Goal: Check status: Check status

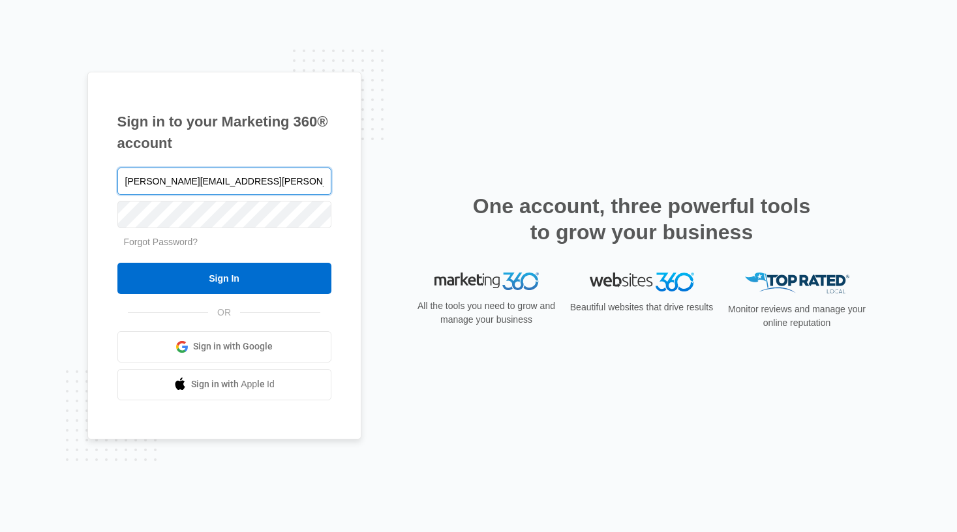
type input "[PERSON_NAME][EMAIL_ADDRESS][PERSON_NAME][DOMAIN_NAME]"
click at [117, 263] on input "Sign In" at bounding box center [224, 278] width 214 height 31
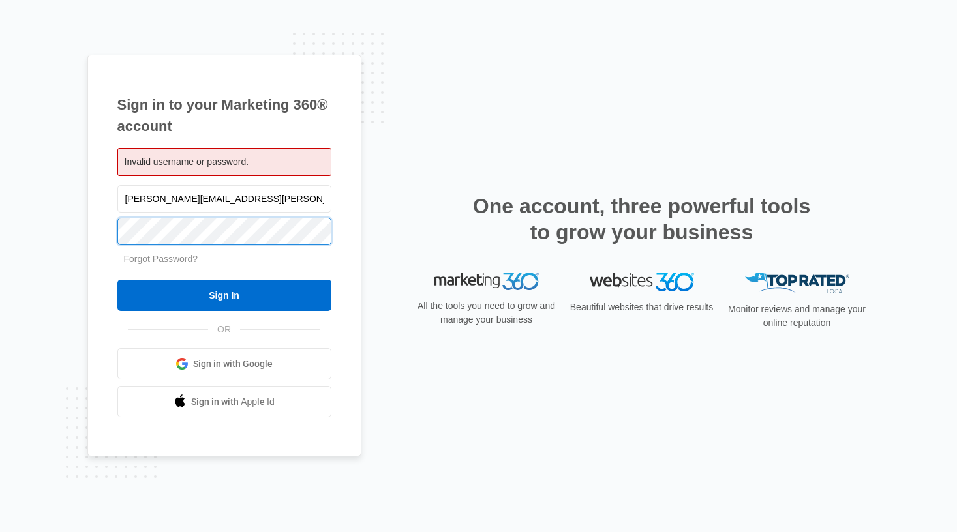
click at [117, 280] on input "Sign In" at bounding box center [224, 295] width 214 height 31
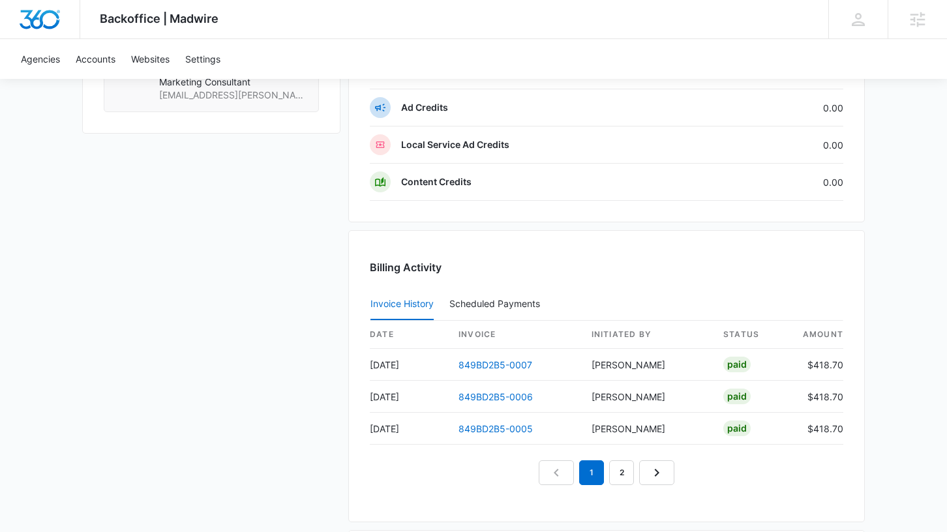
scroll to position [1292, 0]
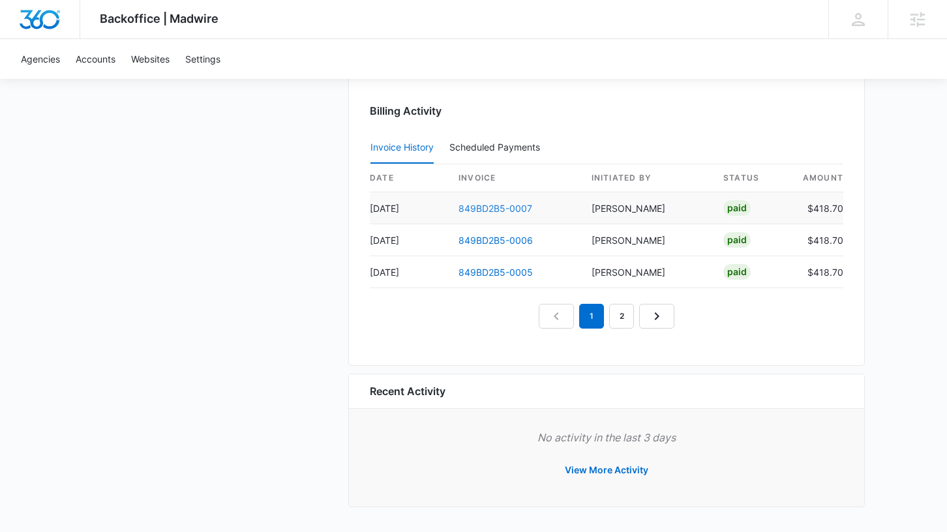
click at [500, 211] on link "849BD2B5-0007" at bounding box center [496, 208] width 74 height 11
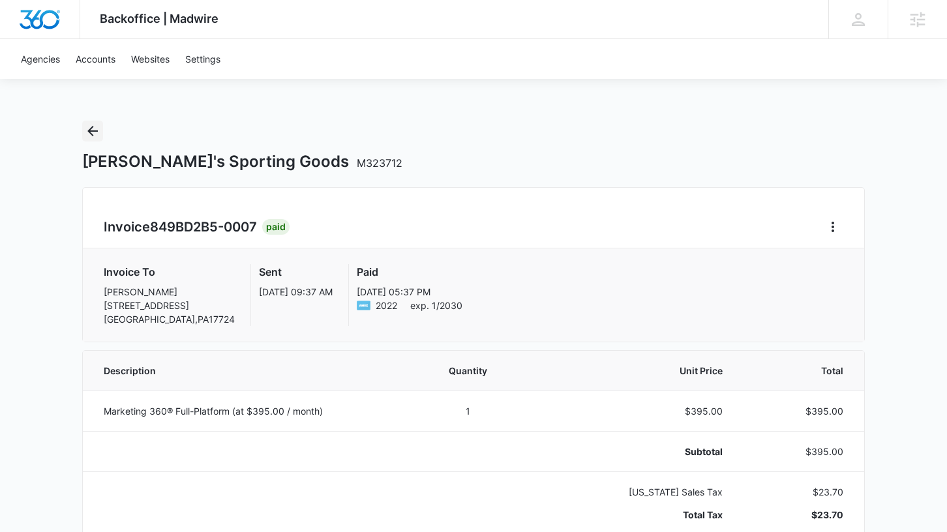
click at [95, 128] on icon "Back" at bounding box center [93, 131] width 16 height 16
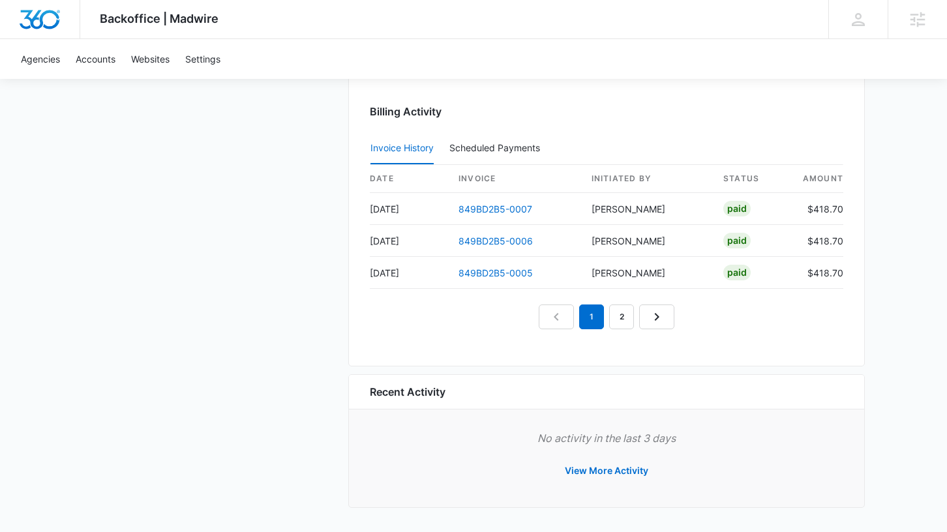
scroll to position [1292, 0]
click at [660, 311] on icon "Next Page" at bounding box center [657, 317] width 16 height 16
click at [624, 314] on link "3" at bounding box center [636, 316] width 25 height 25
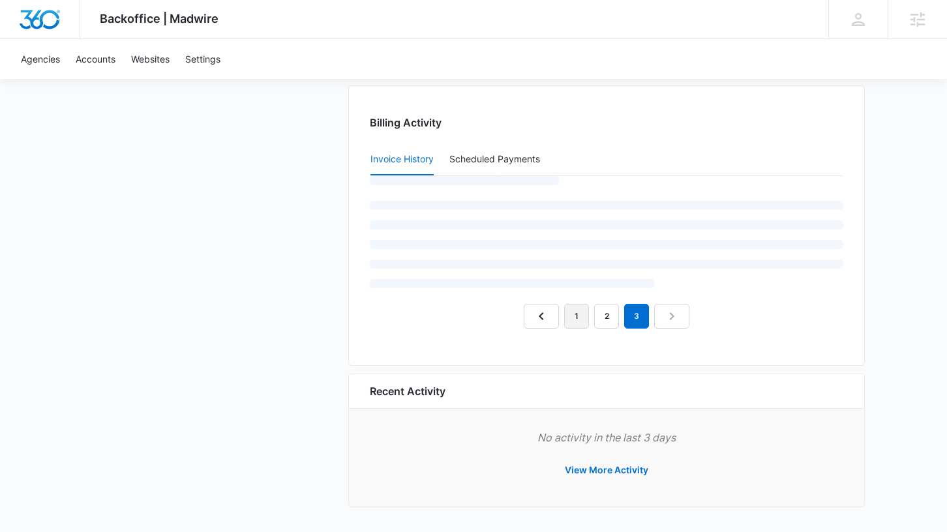
scroll to position [1228, 0]
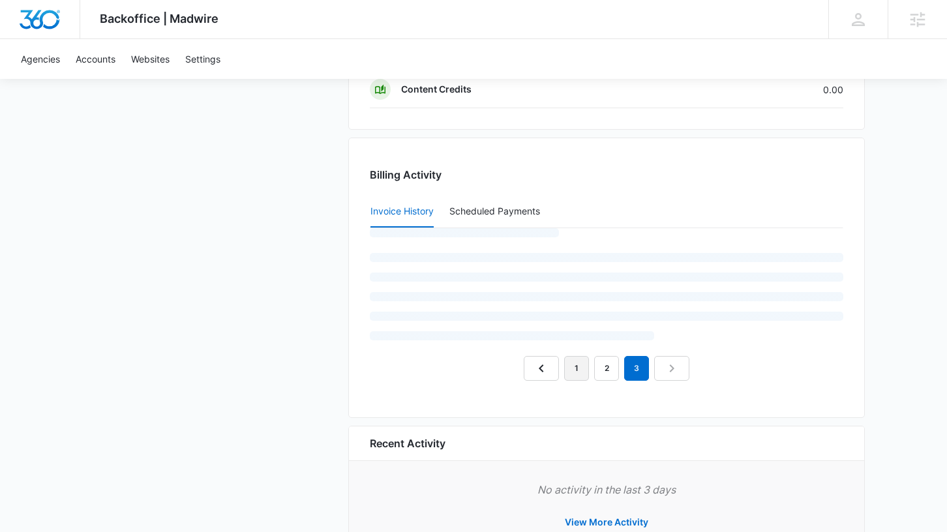
click at [576, 356] on link "1" at bounding box center [576, 368] width 25 height 25
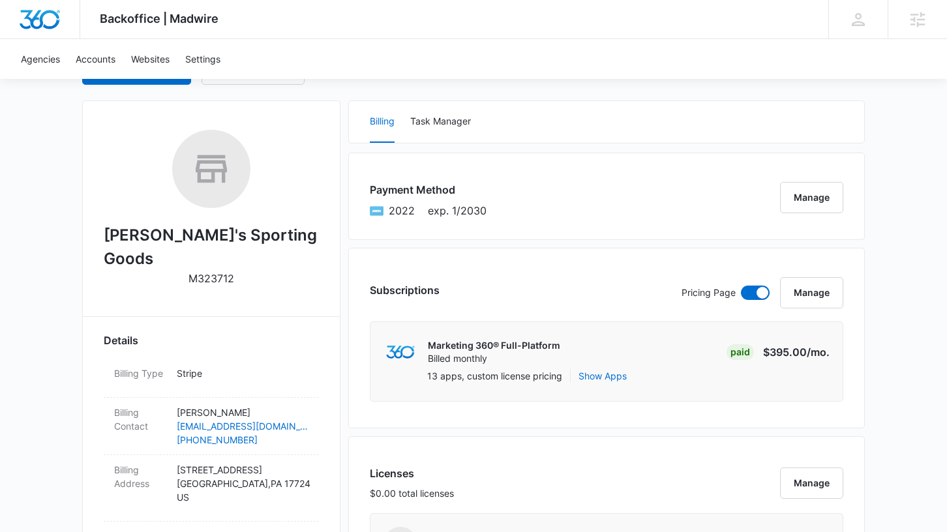
scroll to position [160, 0]
click at [599, 377] on button "Show Apps" at bounding box center [603, 377] width 48 height 14
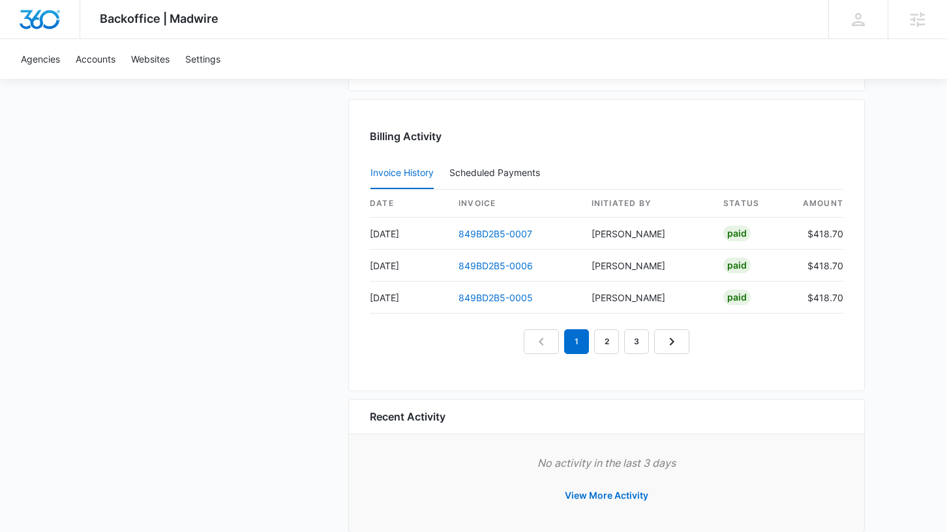
scroll to position [1360, 0]
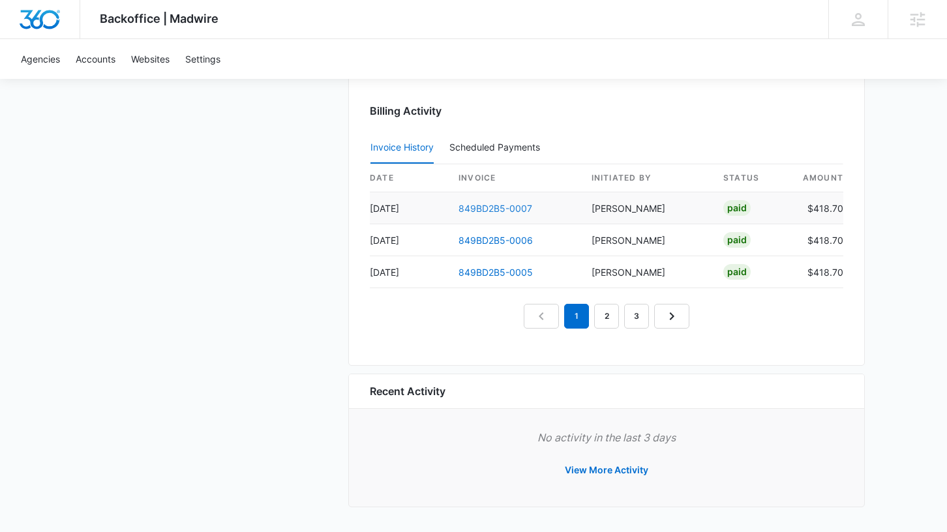
click at [498, 209] on link "849BD2B5-0007" at bounding box center [496, 208] width 74 height 11
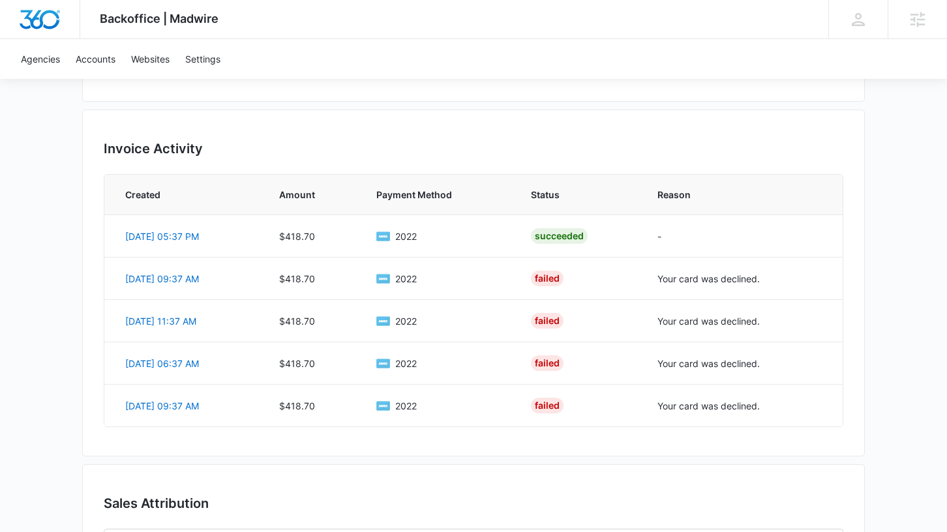
scroll to position [760, 0]
